Goal: Information Seeking & Learning: Learn about a topic

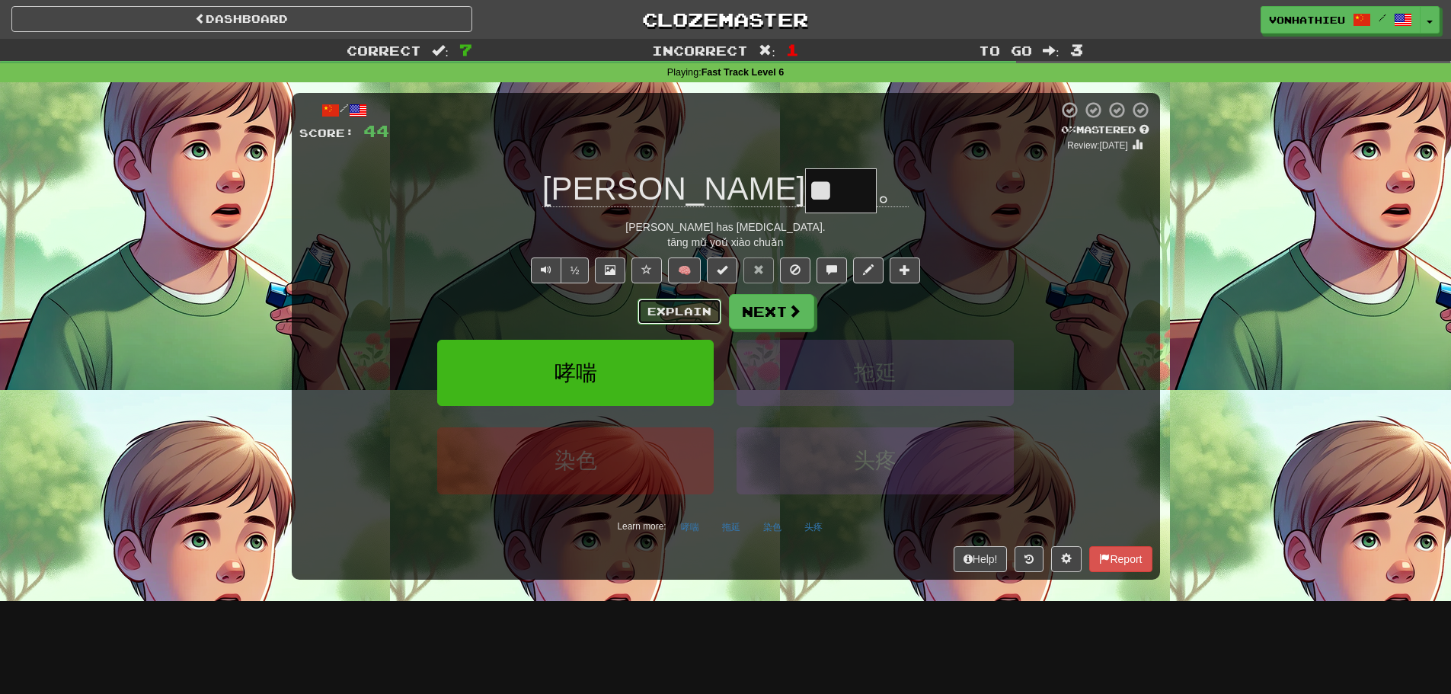
click at [648, 307] on button "Explain" at bounding box center [680, 312] width 84 height 26
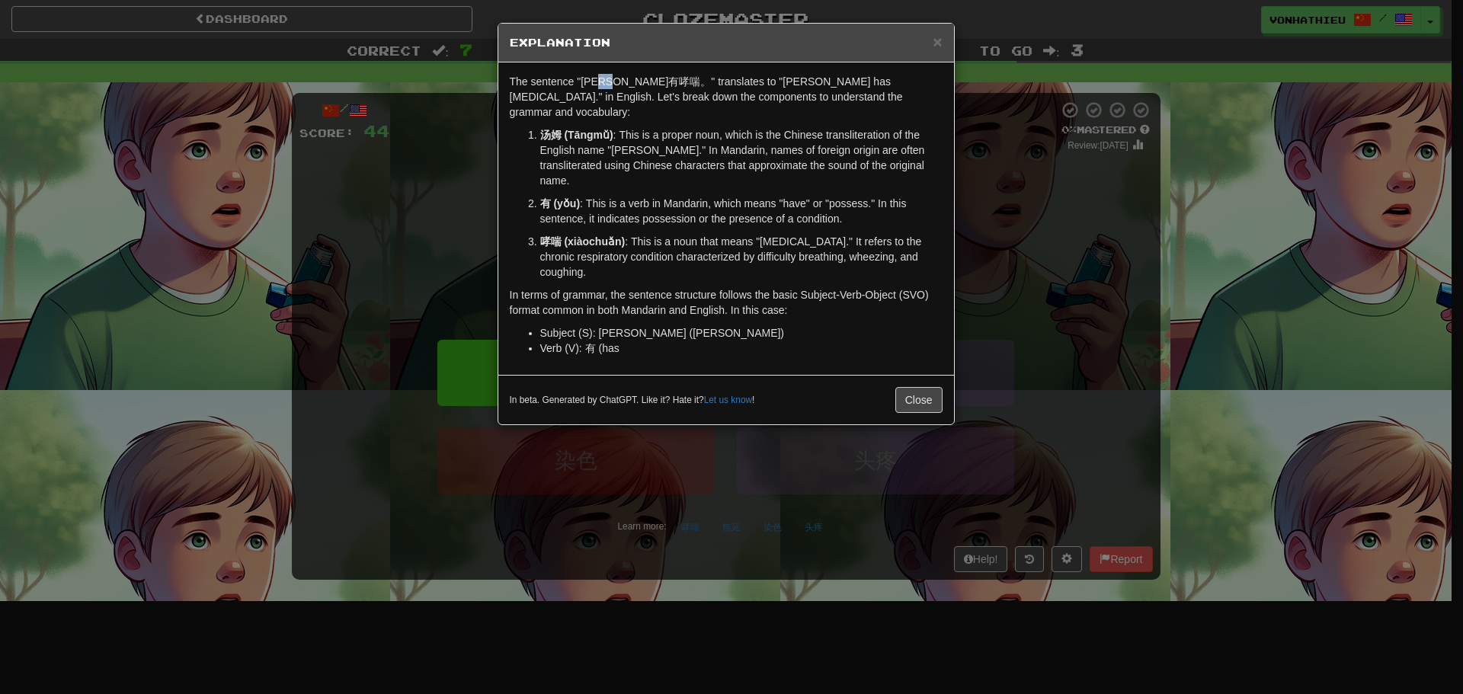
drag, startPoint x: 614, startPoint y: 85, endPoint x: 631, endPoint y: 85, distance: 17.5
click at [631, 85] on p "The sentence "汤姆有哮喘。" translates to "Tom has asthma." in English. Let's break d…" at bounding box center [726, 97] width 433 height 46
click at [647, 106] on body "Dashboard Clozemaster vonhathieu / Toggle Dropdown Dashboard Leaderboard Activi…" at bounding box center [731, 617] width 1463 height 1235
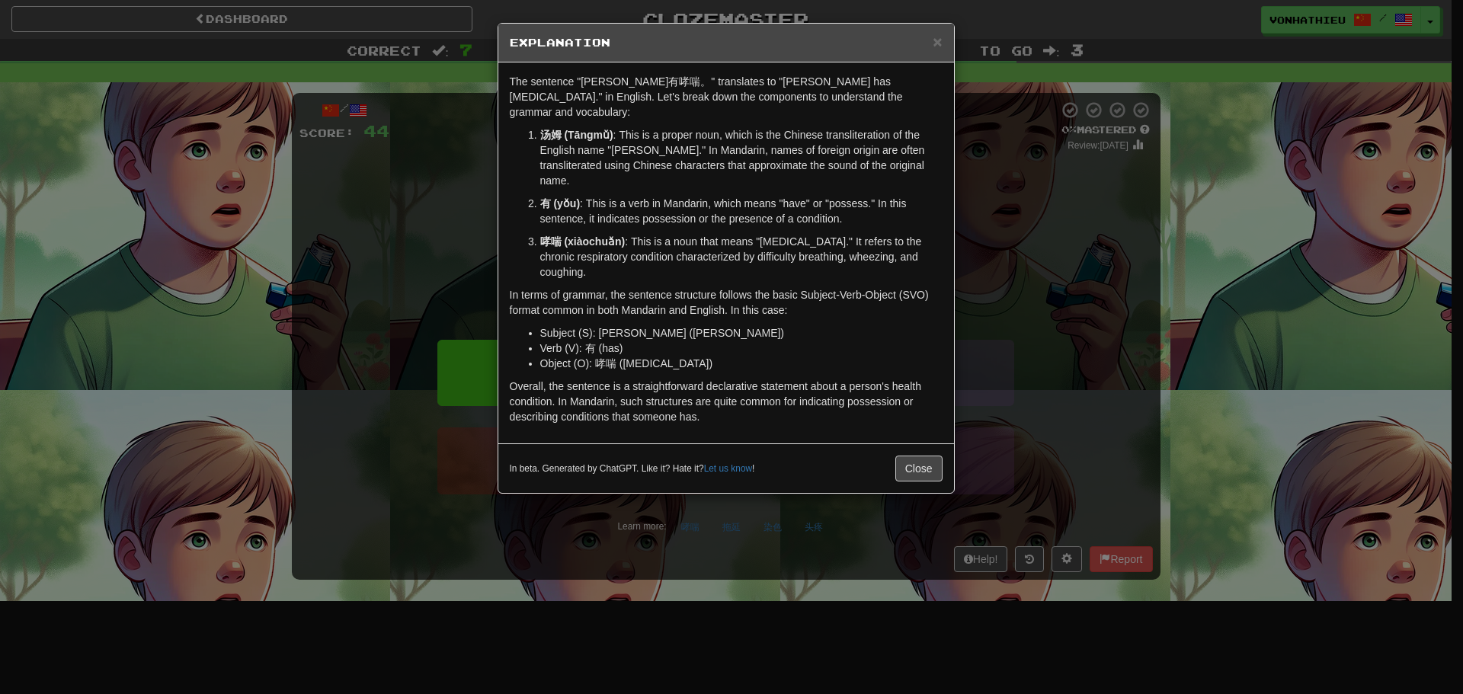
click at [1127, 263] on div "× Explanation The sentence "汤姆有哮喘。" translates to "Tom has asthma." in English.…" at bounding box center [731, 347] width 1463 height 694
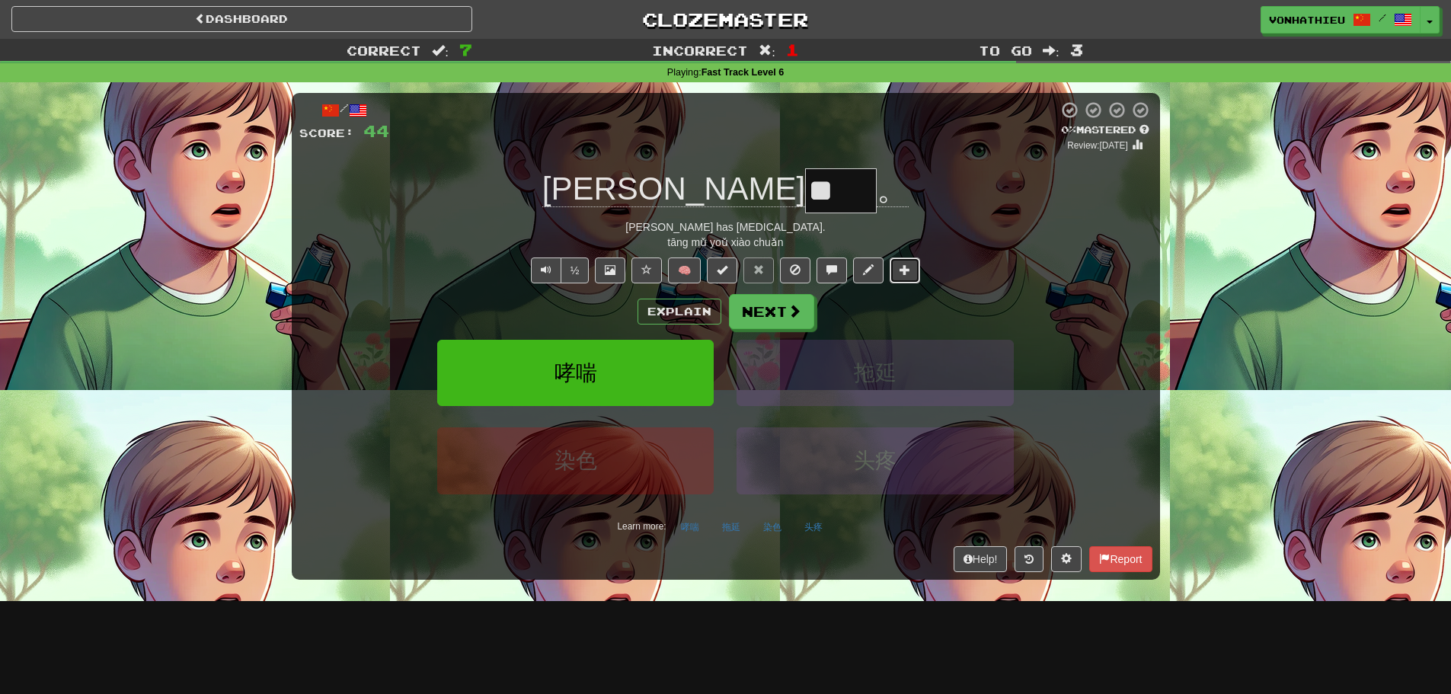
click at [910, 268] on span at bounding box center [905, 269] width 11 height 11
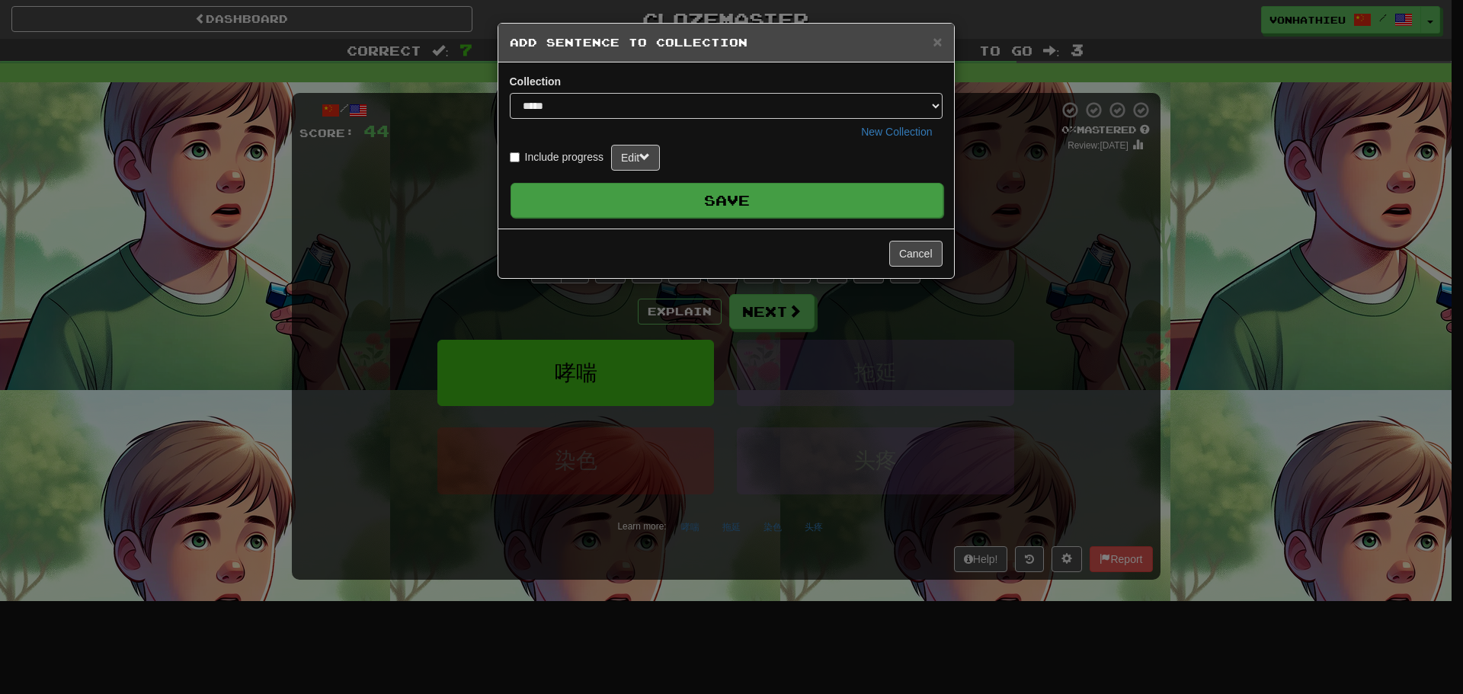
click at [753, 200] on button "Save" at bounding box center [726, 200] width 433 height 35
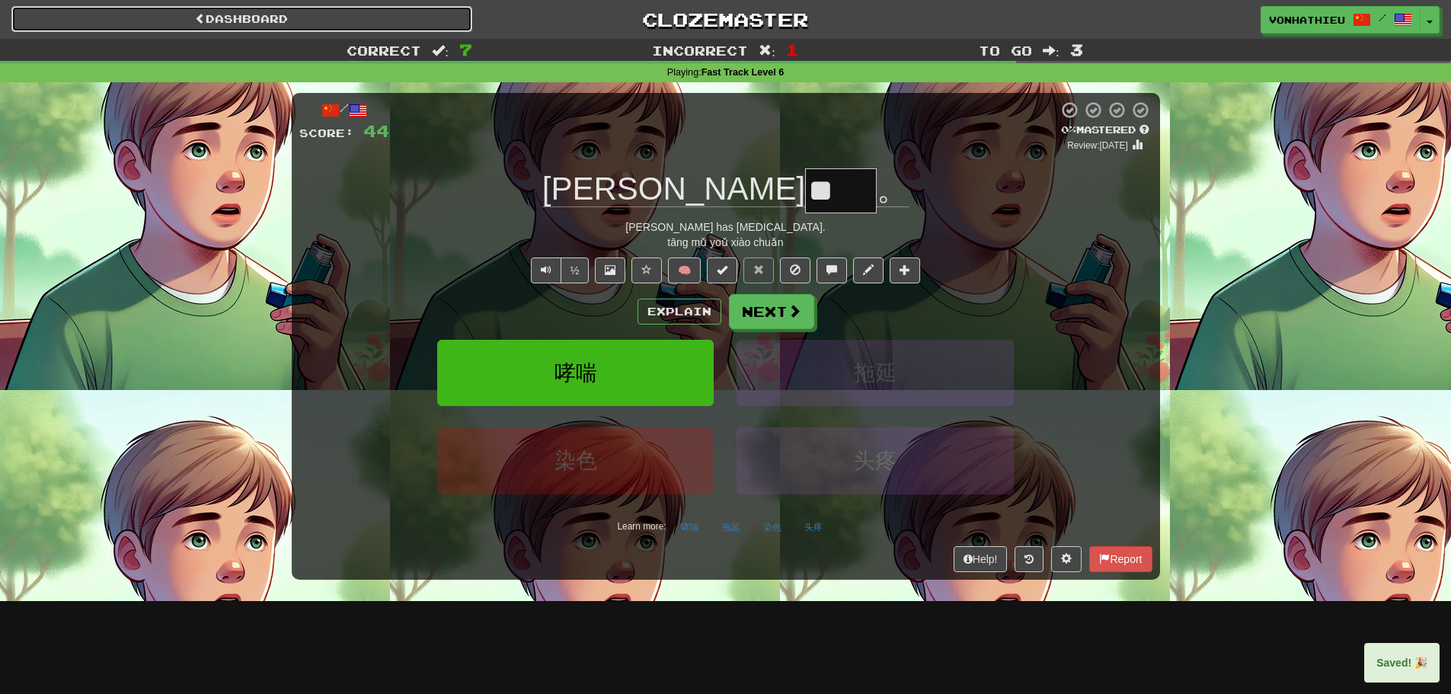
click at [185, 23] on link "Dashboard" at bounding box center [241, 19] width 461 height 26
